Goal: Information Seeking & Learning: Learn about a topic

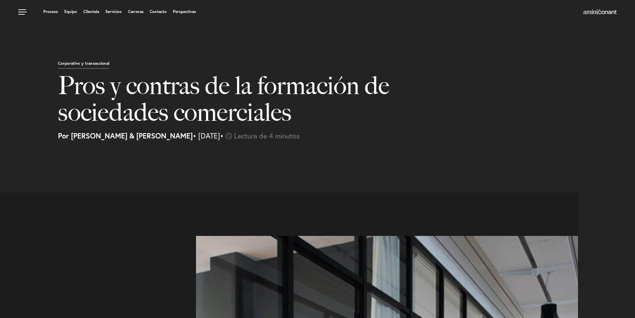
select select "GT"
select select "Austin"
select select "Business and Civil Litigation"
click at [433, 112] on h1 "Pros y contras de la formación de sociedades comerciales" at bounding box center [258, 102] width 400 height 60
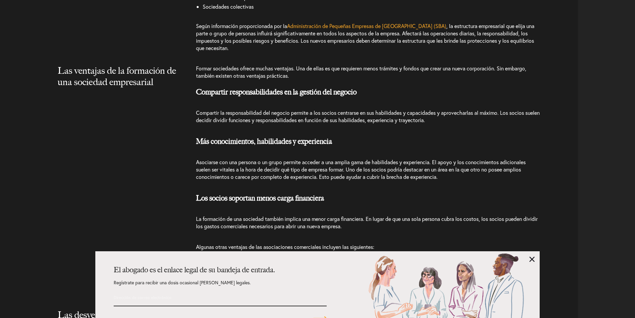
scroll to position [700, 0]
click at [532, 258] on link at bounding box center [532, 258] width 5 height 5
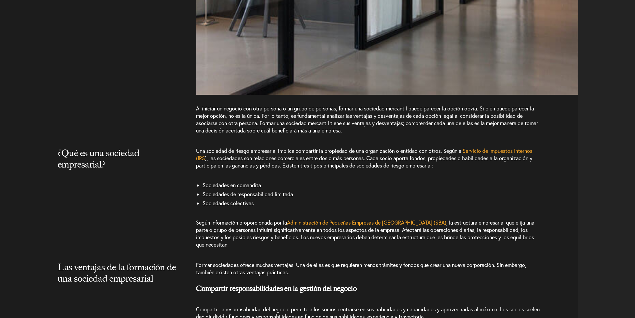
scroll to position [528, 0]
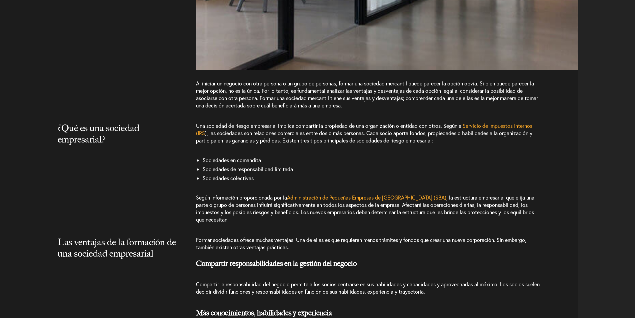
click at [142, 131] on h2 "¿Qué es una sociedad empresarial?" at bounding box center [118, 140] width 120 height 36
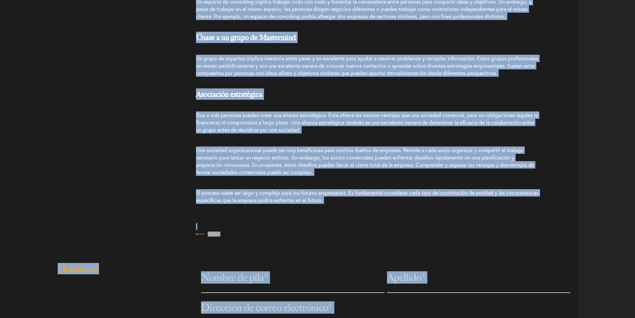
scroll to position [1317, 0]
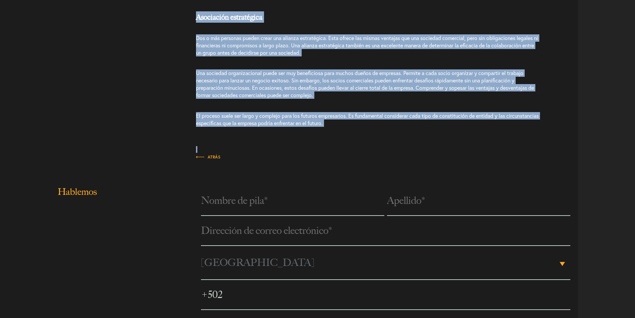
drag, startPoint x: 52, startPoint y: 185, endPoint x: 367, endPoint y: 154, distance: 317.3
copy article "Lor ipsumdolors am con adipiscing elitseddoei Te inci utl etdoloremagn aliqu en…"
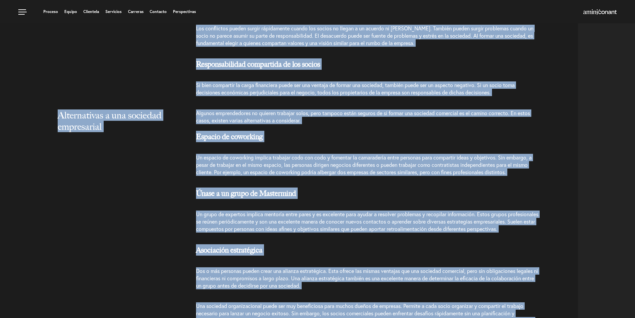
scroll to position [1084, 0]
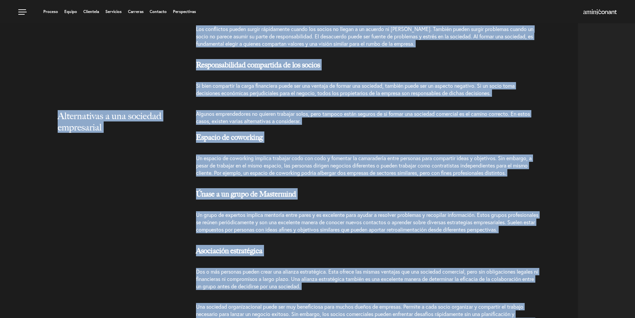
click at [342, 146] on h3 "Espacio de coworking" at bounding box center [387, 139] width 382 height 16
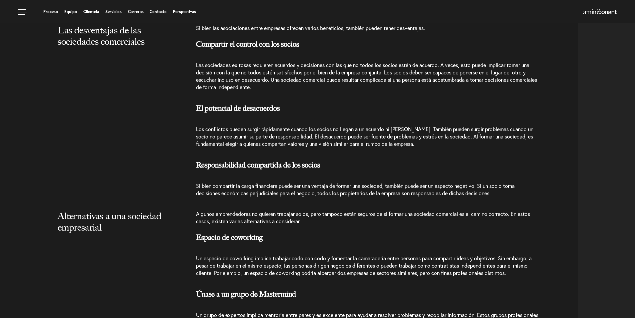
scroll to position [951, 0]
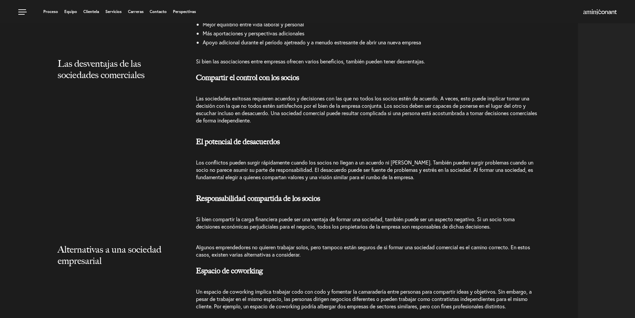
drag, startPoint x: 54, startPoint y: 63, endPoint x: 406, endPoint y: 139, distance: 360.1
click at [406, 138] on div "Las desventajas de las sociedades comerciales Si bien las asociaciones entre em…" at bounding box center [291, 147] width 573 height 179
click at [337, 144] on h3 "El potencial de desacuerdos" at bounding box center [387, 141] width 382 height 21
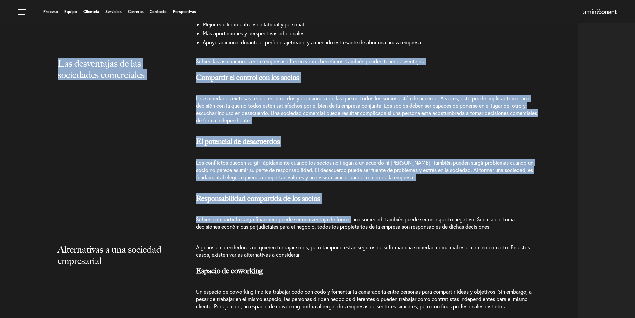
drag, startPoint x: 60, startPoint y: 63, endPoint x: 384, endPoint y: 221, distance: 360.9
click at [362, 223] on div "Las desventajas de las sociedades comerciales Si bien las asociaciones entre em…" at bounding box center [291, 147] width 573 height 179
drag, startPoint x: 384, startPoint y: 221, endPoint x: 501, endPoint y: 230, distance: 117.1
click at [501, 230] on p "Si bien compartir la carga financiera puede ser una ventaja de formar una socie…" at bounding box center [368, 223] width 344 height 28
click at [500, 230] on p "Si bien compartir la carga financiera puede ser una ventaja de formar una socie…" at bounding box center [368, 223] width 344 height 28
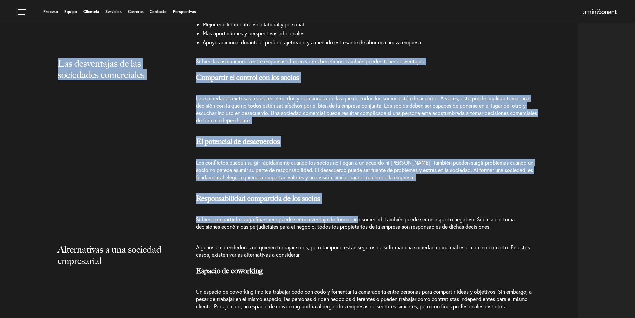
click at [499, 230] on p "Si bien compartir la carga financiera puede ser una ventaja de formar una socie…" at bounding box center [368, 223] width 344 height 28
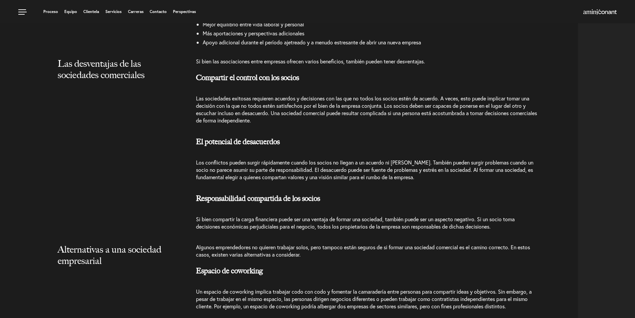
click at [128, 70] on font "Las desventajas de las sociedades comerciales" at bounding box center [101, 69] width 87 height 23
drag, startPoint x: 54, startPoint y: 62, endPoint x: 505, endPoint y: 232, distance: 482.3
click at [504, 233] on div "Las desventajas de las sociedades comerciales Si bien las asociaciones entre em…" at bounding box center [291, 147] width 573 height 179
copy div "Lor ipsumdolors am con adipiscing elitseddoei Te inci utl etdoloremagn aliqu en…"
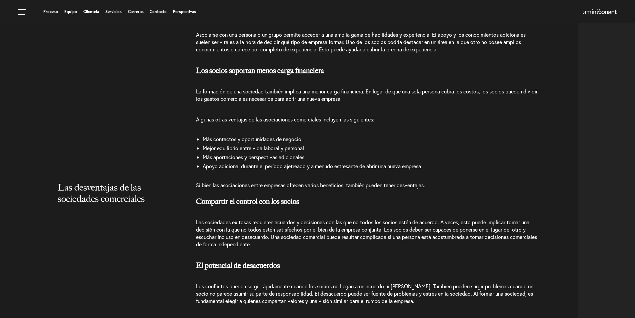
scroll to position [817, 0]
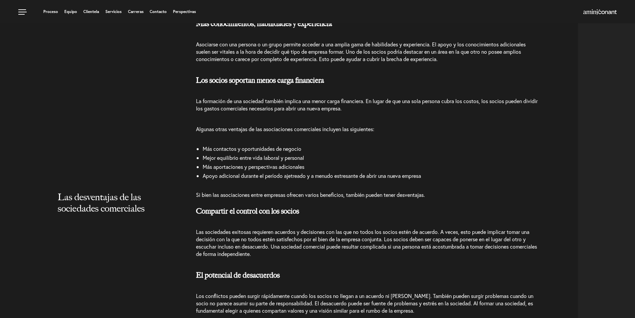
click at [408, 191] on font "Si bien las asociaciones entre empresas ofrecen varios beneficios, también pued…" at bounding box center [310, 194] width 229 height 7
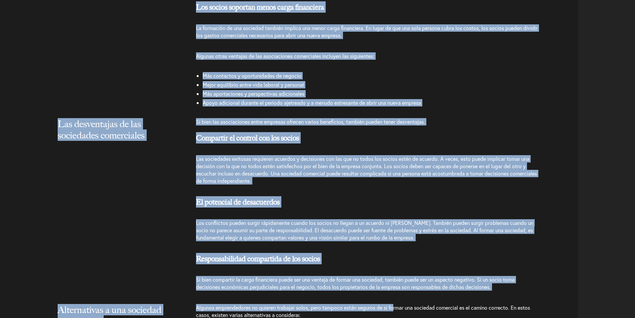
scroll to position [892, 0]
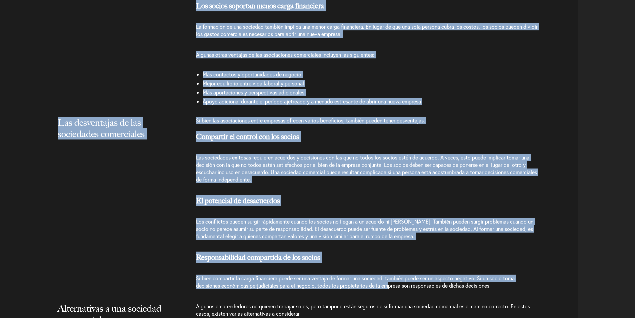
drag, startPoint x: 55, startPoint y: 54, endPoint x: 390, endPoint y: 295, distance: 412.9
click at [390, 295] on article "Al iniciar un negocio con otra persona o un grupo de personas, formar una socie…" at bounding box center [291, 78] width 573 height 1555
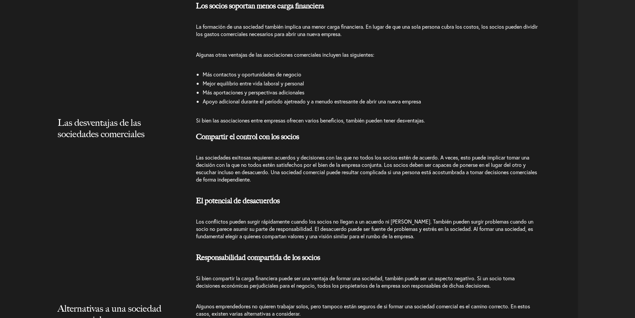
click at [393, 292] on p "Si bien compartir la carga financiera puede ser una ventaja de formar una socie…" at bounding box center [368, 282] width 344 height 28
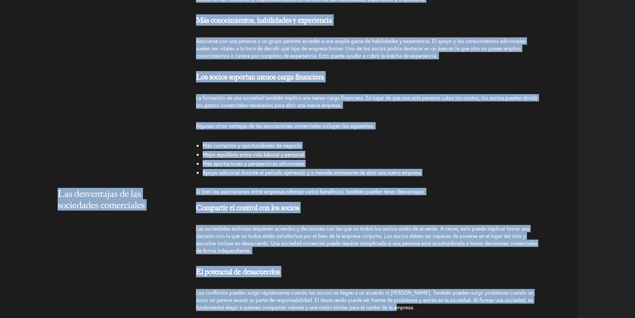
scroll to position [834, 0]
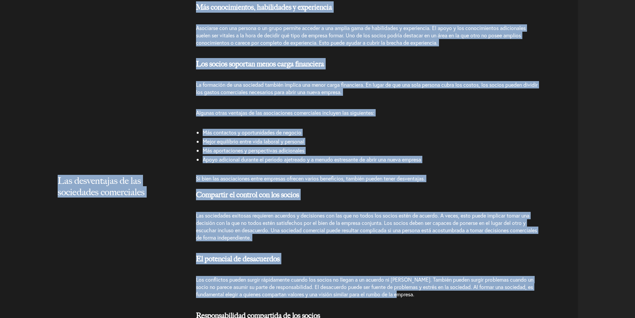
drag, startPoint x: 56, startPoint y: 47, endPoint x: 454, endPoint y: 300, distance: 471.3
click at [454, 300] on article "Al iniciar un negocio con otra persona o un grupo de personas, formar una socie…" at bounding box center [291, 136] width 573 height 1555
click at [453, 302] on p "Los conflictos pueden surgir rápidamente cuando los socios no llegan a un acuer…" at bounding box center [368, 286] width 344 height 35
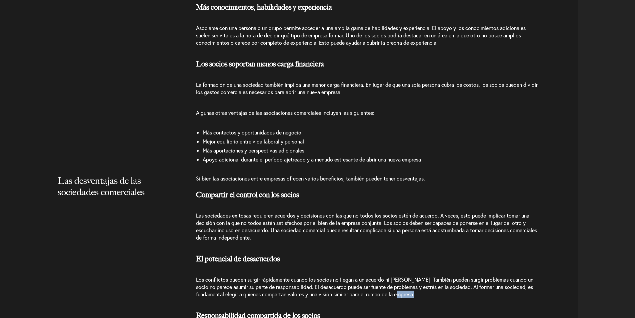
click at [452, 302] on p "Los conflictos pueden surgir rápidamente cuando los socios no llegan a un acuer…" at bounding box center [368, 286] width 344 height 35
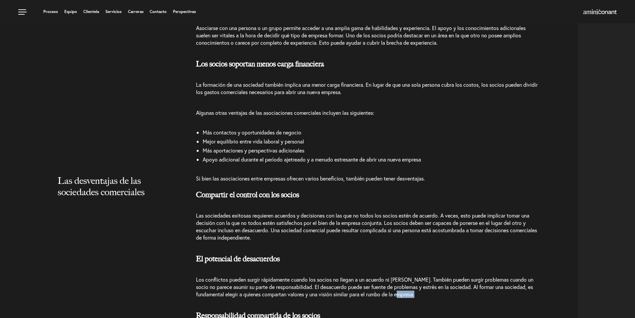
scroll to position [734, 0]
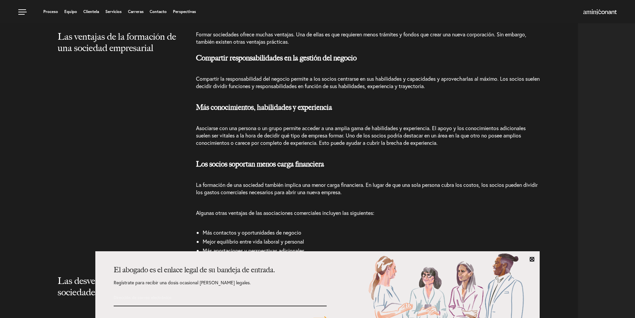
drag, startPoint x: 532, startPoint y: 258, endPoint x: 619, endPoint y: 244, distance: 88.4
click at [532, 258] on link at bounding box center [532, 258] width 5 height 5
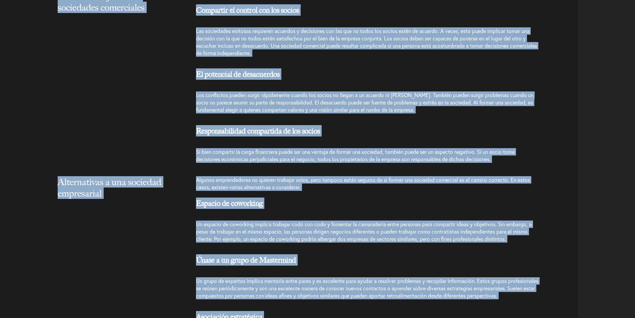
scroll to position [1084, 0]
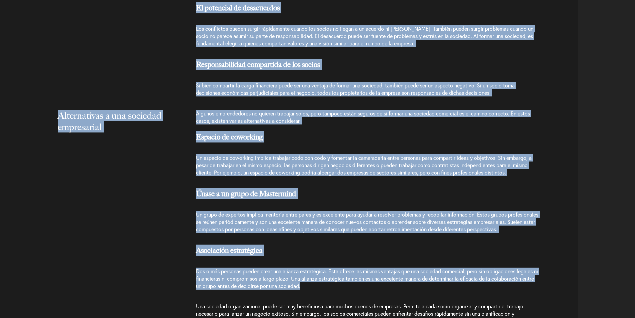
drag, startPoint x: 58, startPoint y: 38, endPoint x: 505, endPoint y: 91, distance: 450.3
copy article "Lor ipsumdol si am consectet ad eli seddoeiu temporincid Utlabo etdolorema aliq…"
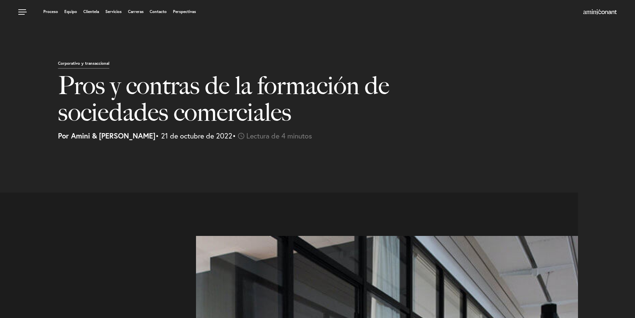
select select "GT"
select select "Austin"
select select "Business and Civil Litigation"
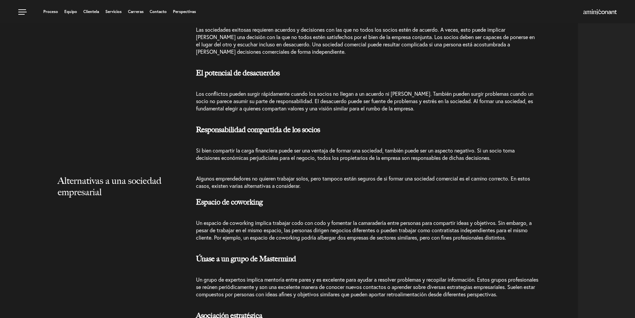
scroll to position [1000, 0]
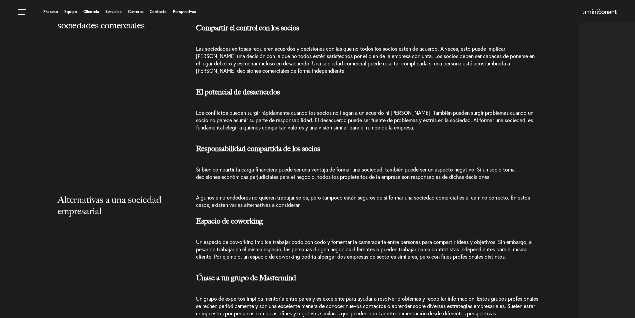
drag, startPoint x: 195, startPoint y: 150, endPoint x: 502, endPoint y: 178, distance: 308.4
click at [502, 178] on div "Las desventajas de las sociedades comerciales Si bien las asociaciones entre em…" at bounding box center [291, 97] width 573 height 179
copy div "Responsabilidad compartida de los socios Si bien compartir la carga financiera …"
